Goal: Find contact information: Find contact information

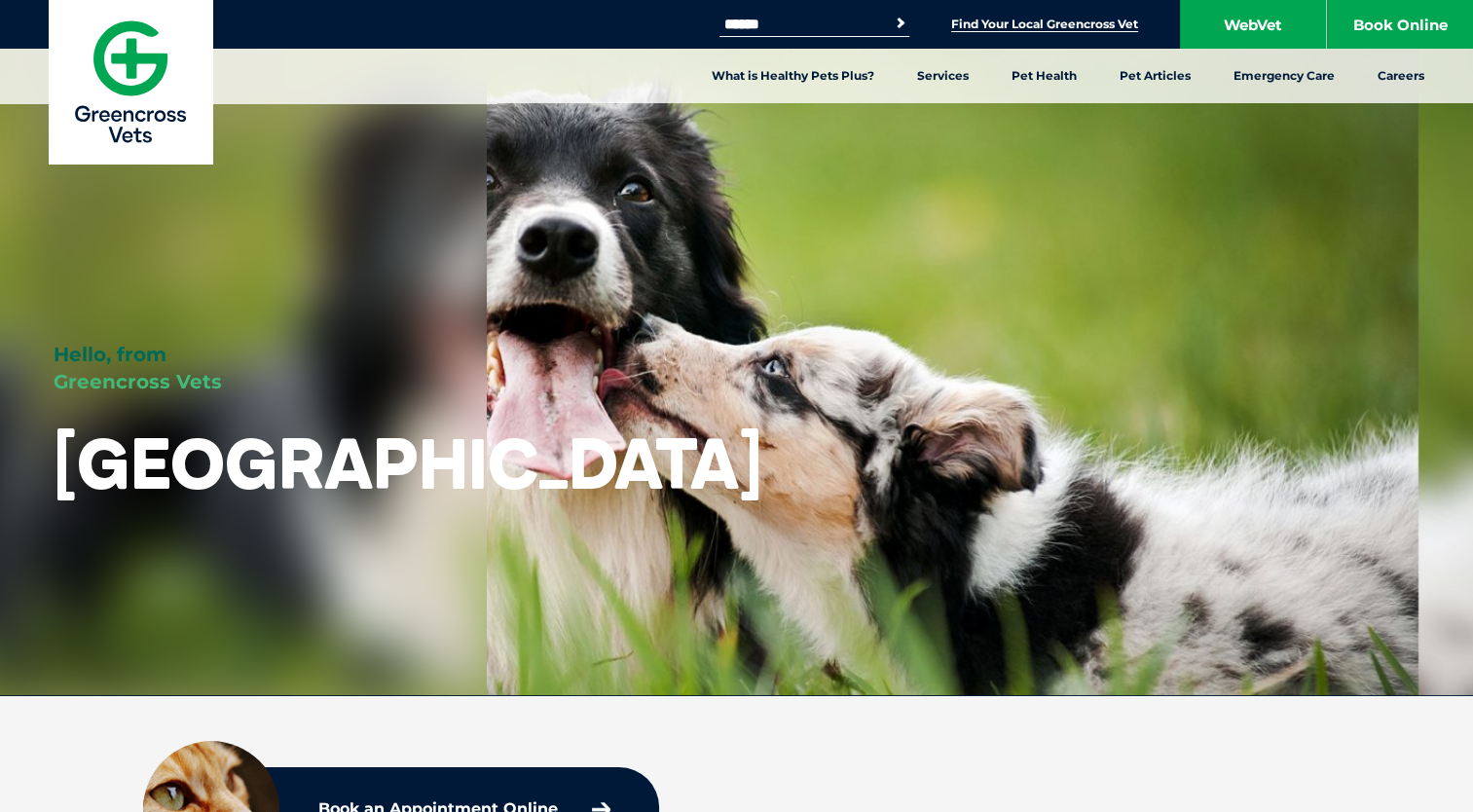
click at [1006, 23] on link "Find Your Local Greencross Vet" at bounding box center [1045, 25] width 187 height 16
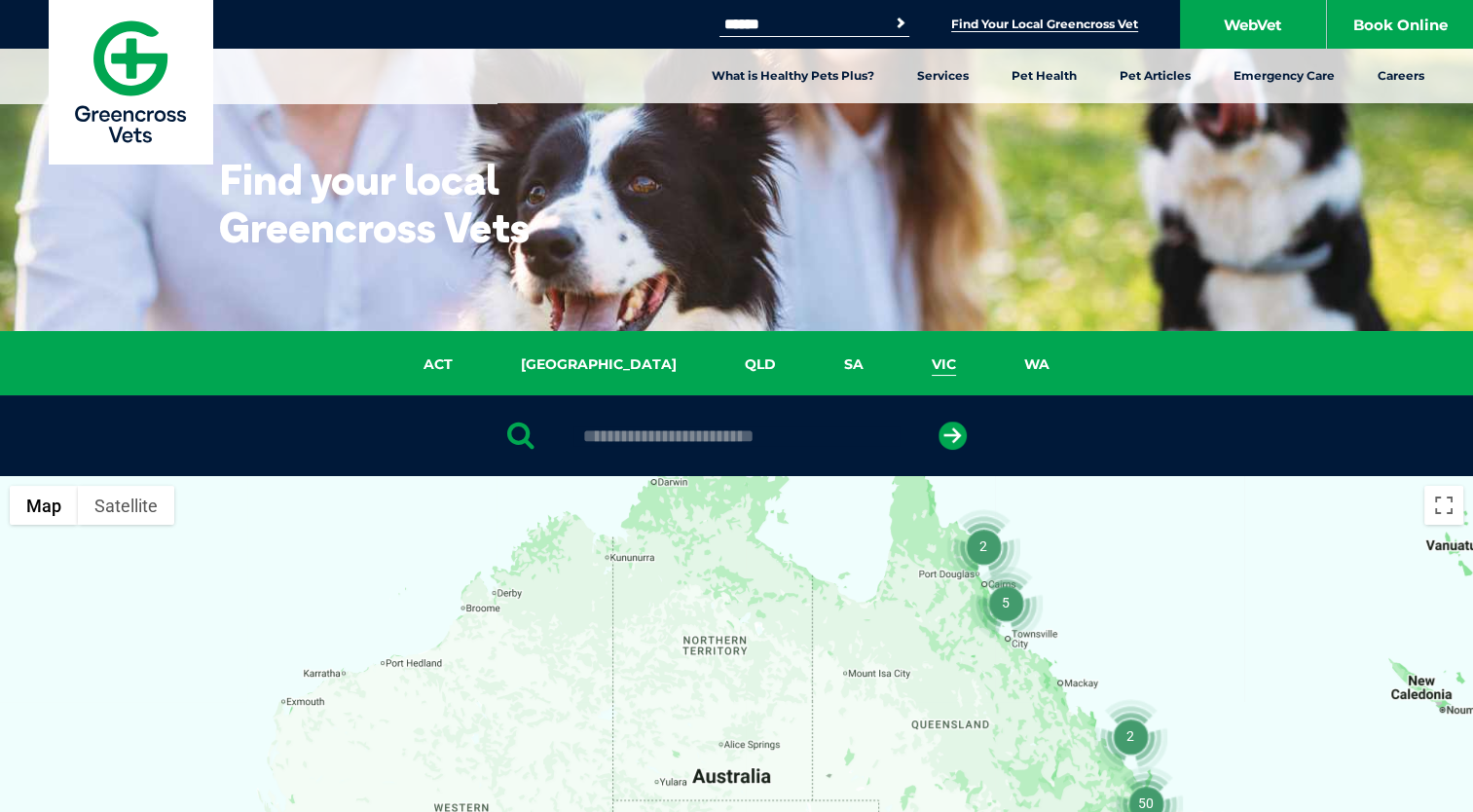
click at [897, 356] on link "VIC" at bounding box center [943, 364] width 92 height 23
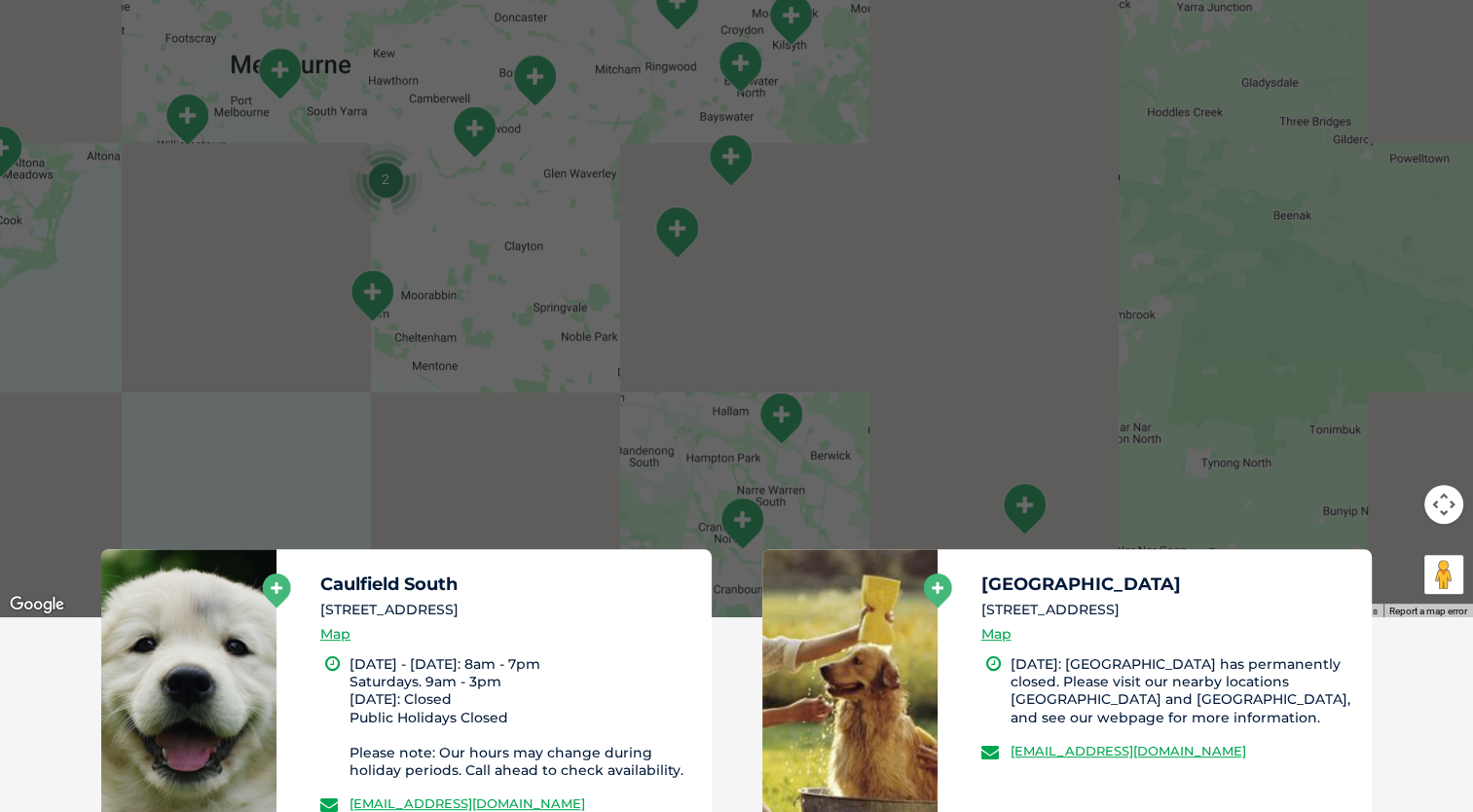
scroll to position [403, 0]
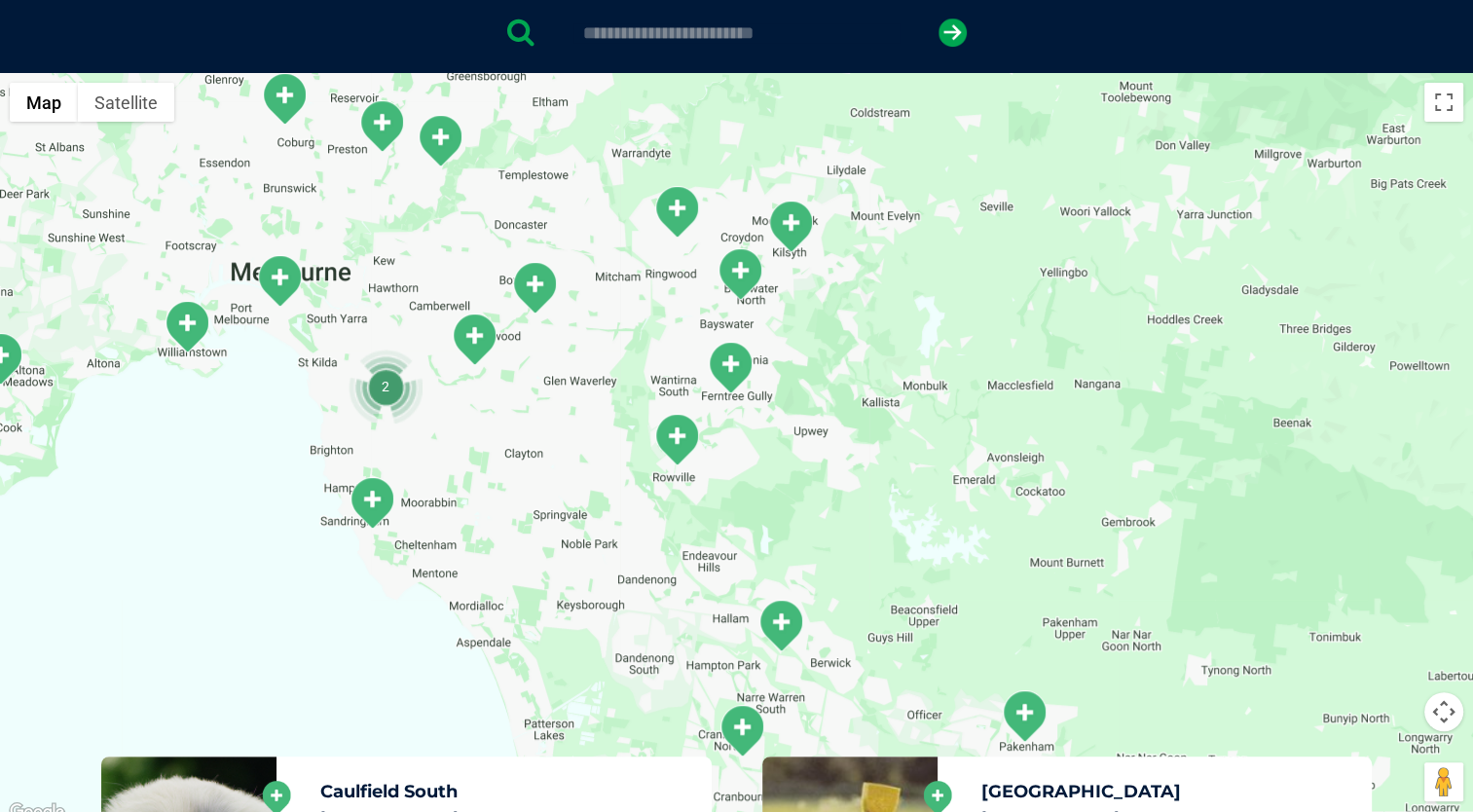
click at [674, 275] on div at bounding box center [736, 449] width 1473 height 752
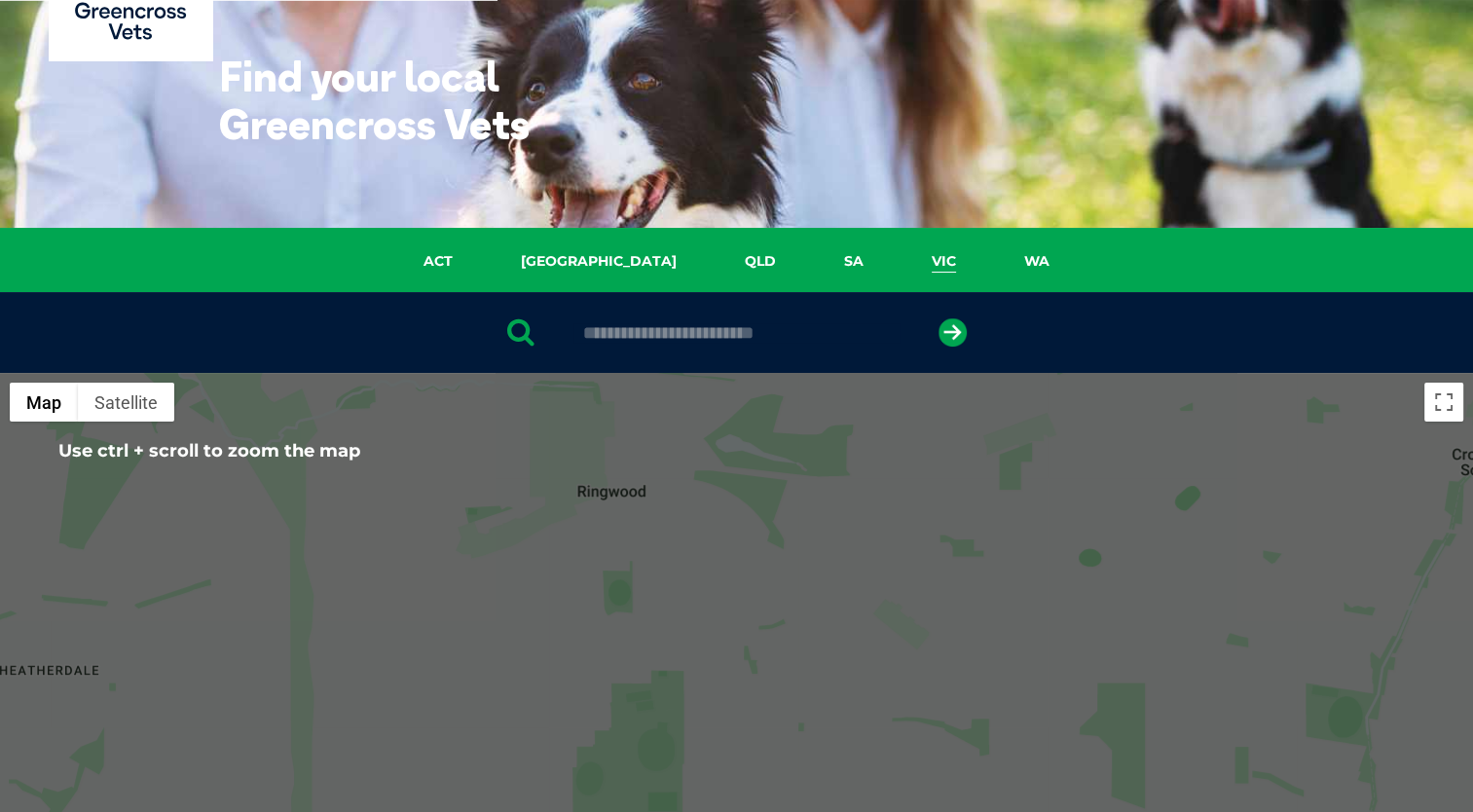
scroll to position [101, 0]
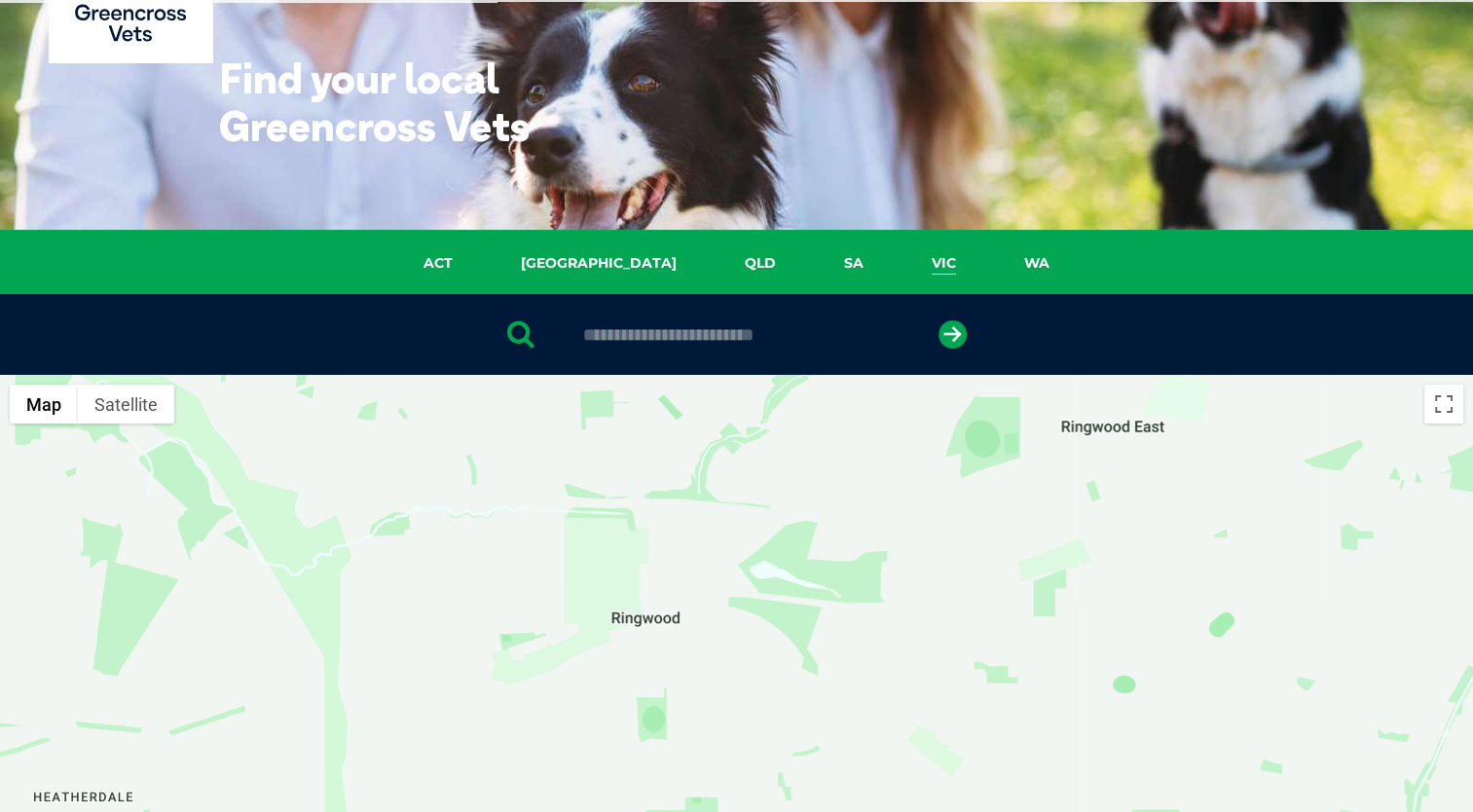
drag, startPoint x: 690, startPoint y: 472, endPoint x: 723, endPoint y: 601, distance: 133.2
click at [723, 601] on div at bounding box center [736, 751] width 1473 height 752
click at [645, 620] on div at bounding box center [736, 751] width 1473 height 752
click at [647, 591] on div at bounding box center [736, 751] width 1473 height 752
click at [690, 325] on input "text" at bounding box center [737, 335] width 326 height 20
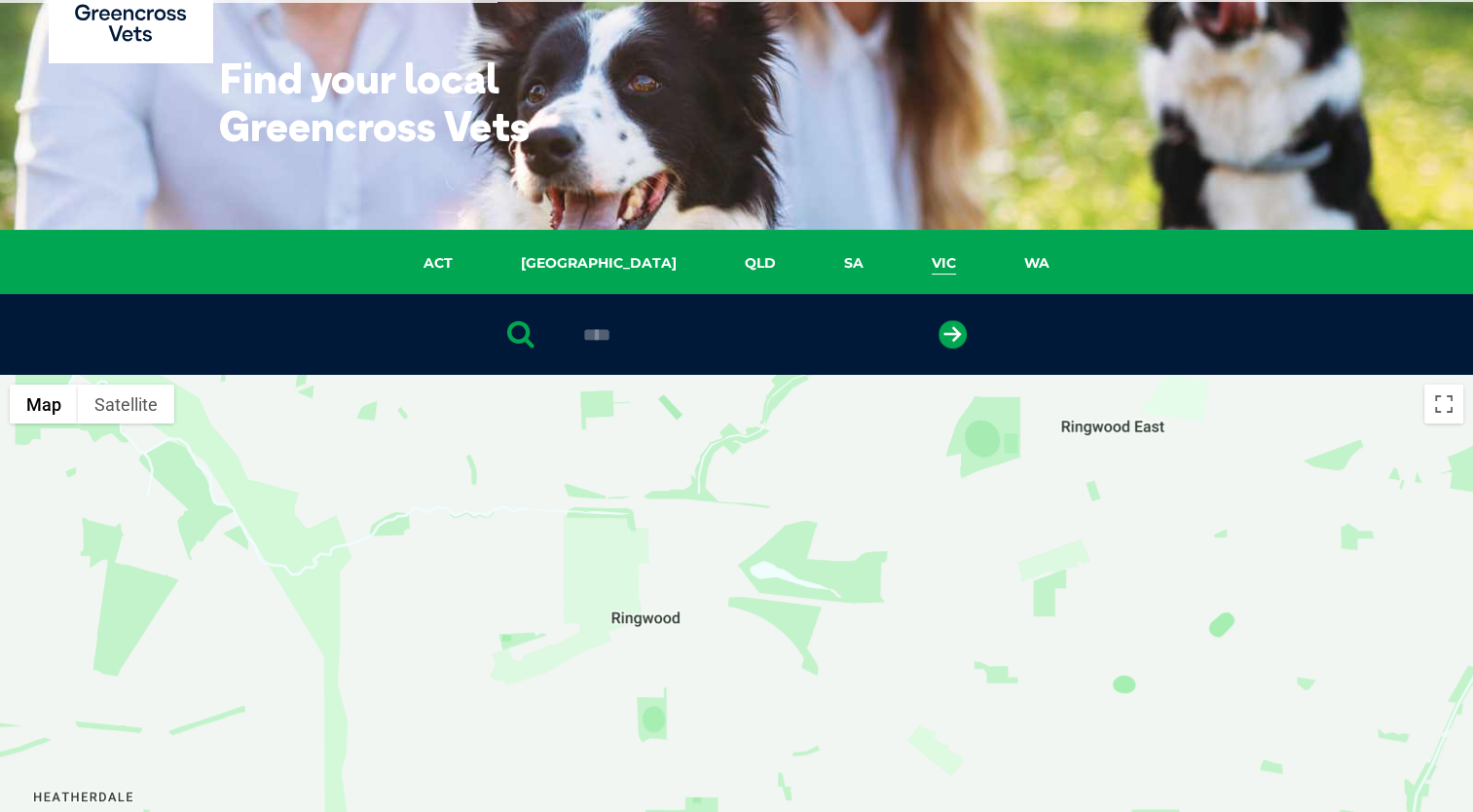
type input "****"
click at [939, 320] on button "submit" at bounding box center [953, 334] width 29 height 29
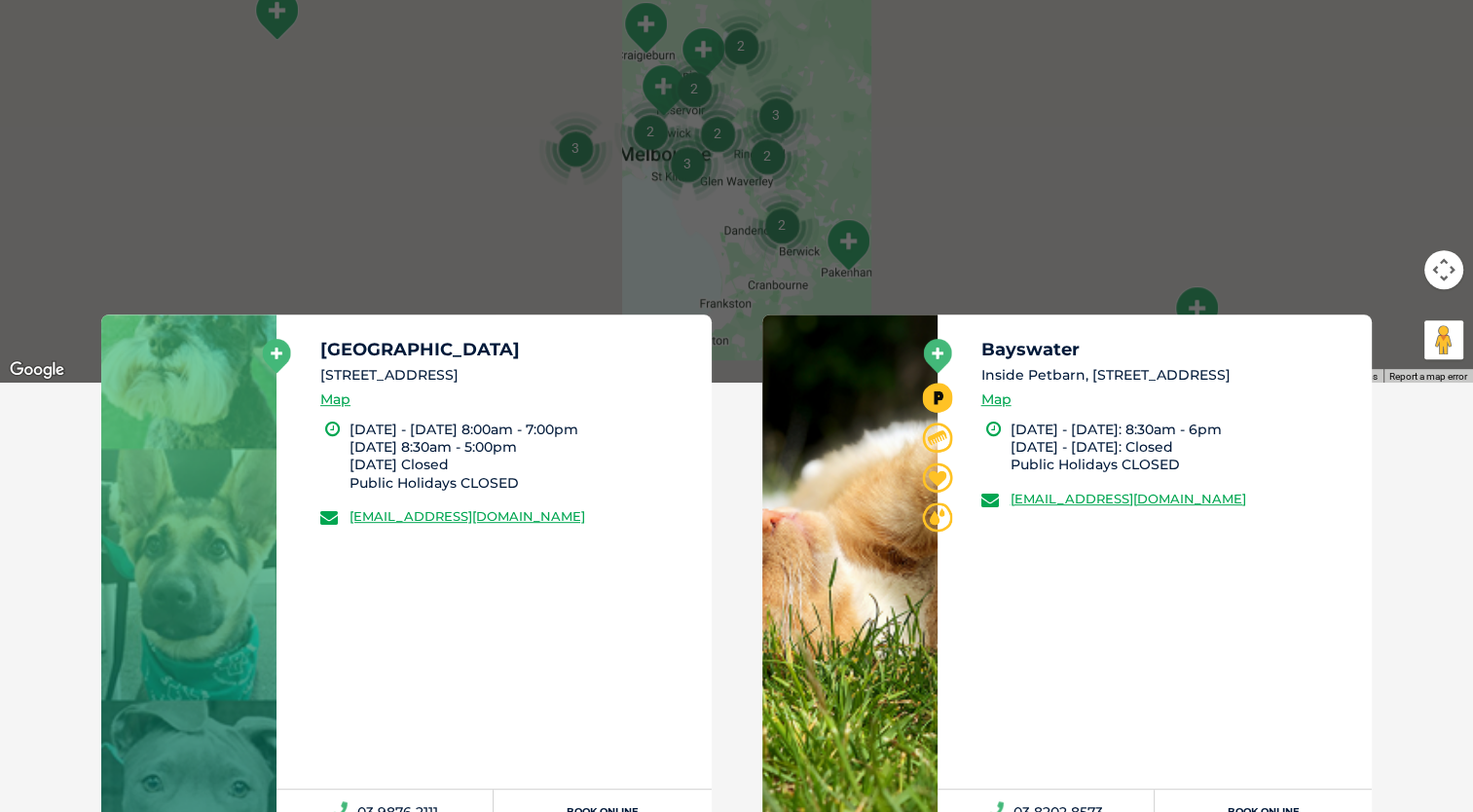
scroll to position [864, 0]
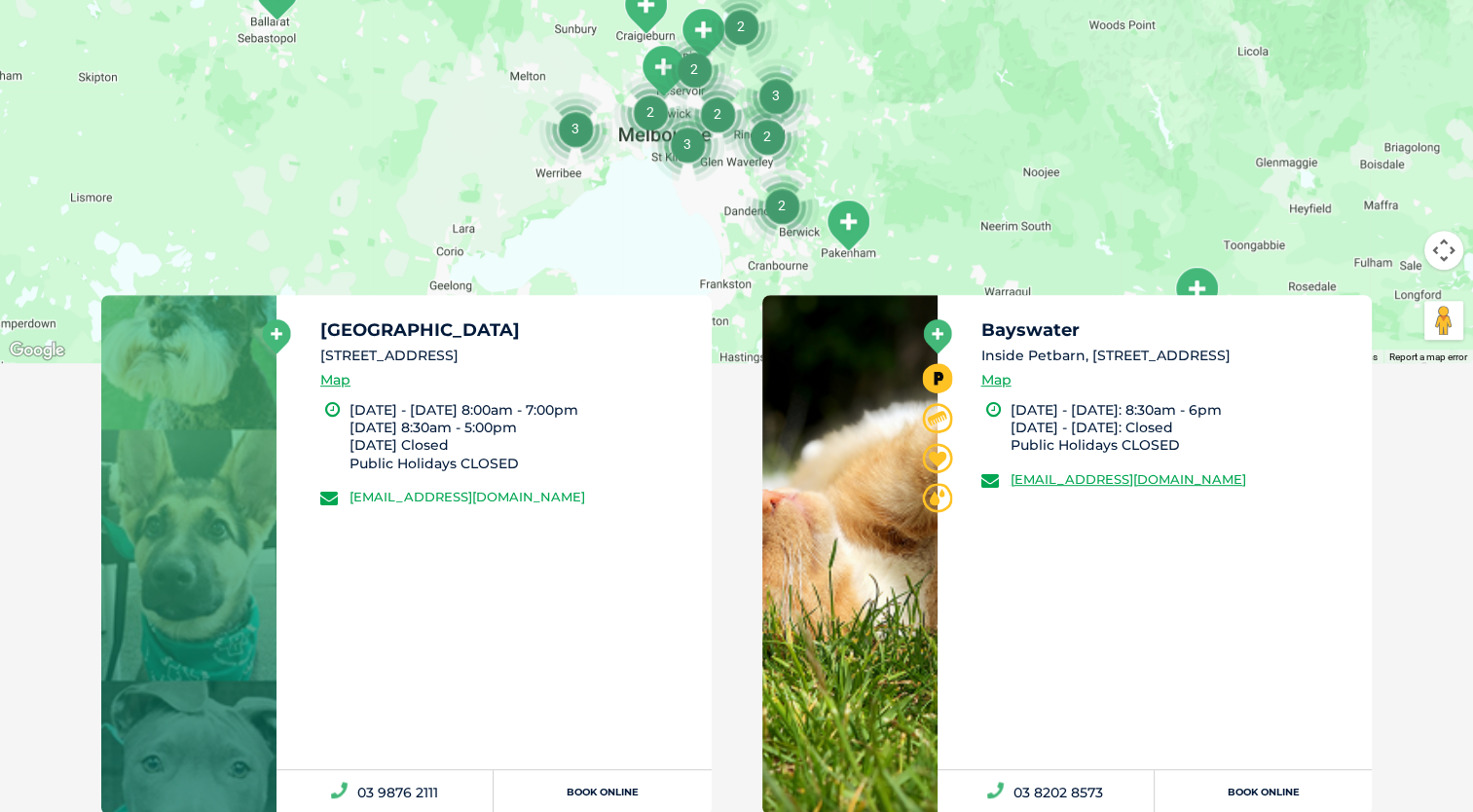
drag, startPoint x: 682, startPoint y: 500, endPoint x: 352, endPoint y: 488, distance: 330.2
click at [352, 488] on li "[EMAIL_ADDRESS][DOMAIN_NAME]" at bounding box center [507, 496] width 374 height 20
copy link "[EMAIL_ADDRESS][DOMAIN_NAME]"
